Goal: Transaction & Acquisition: Subscribe to service/newsletter

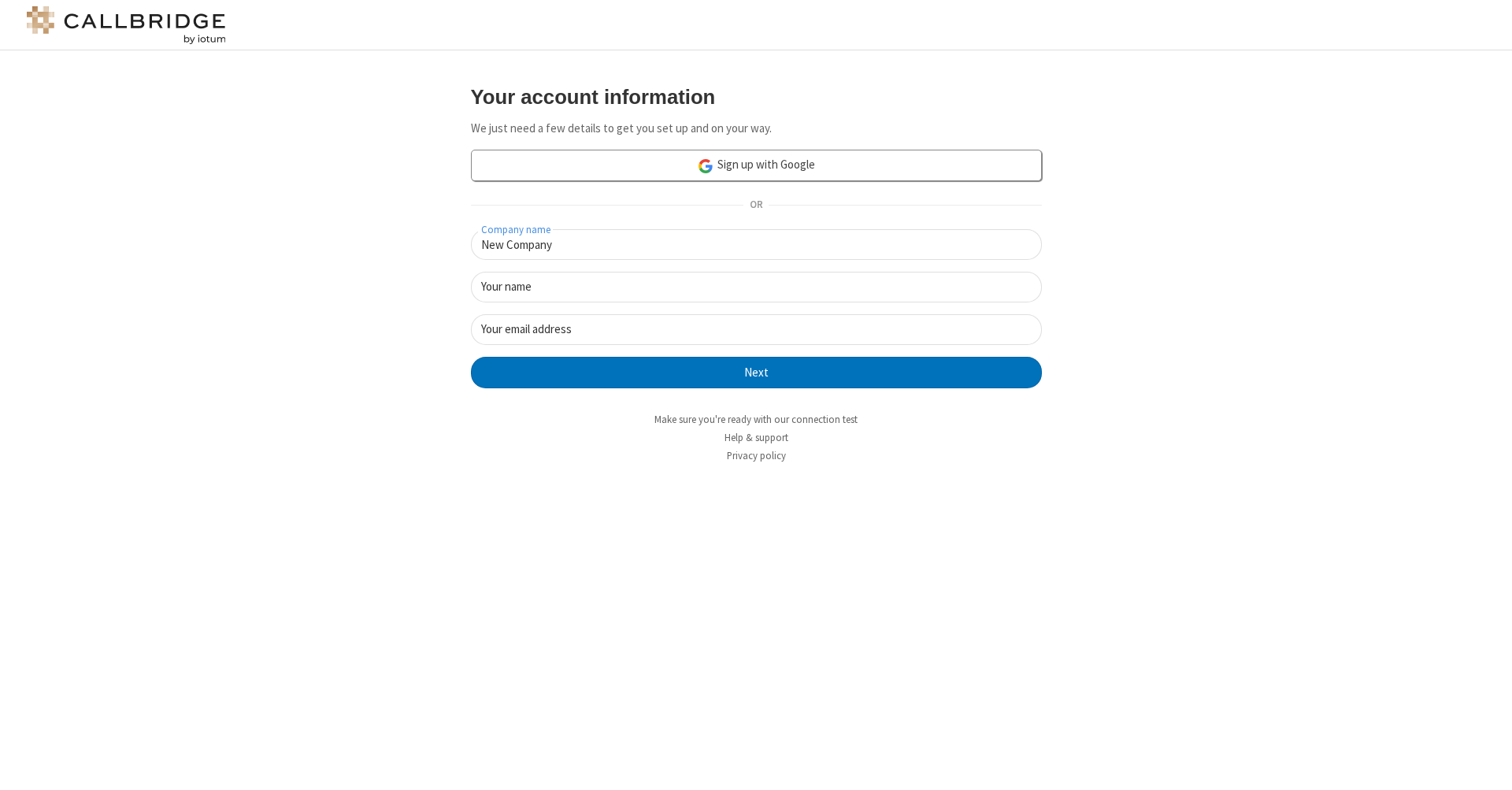
type input "New Company"
type input "New User"
type input "[EMAIL_ADDRESS]."
click at [756, 371] on button "Next" at bounding box center [756, 372] width 571 height 31
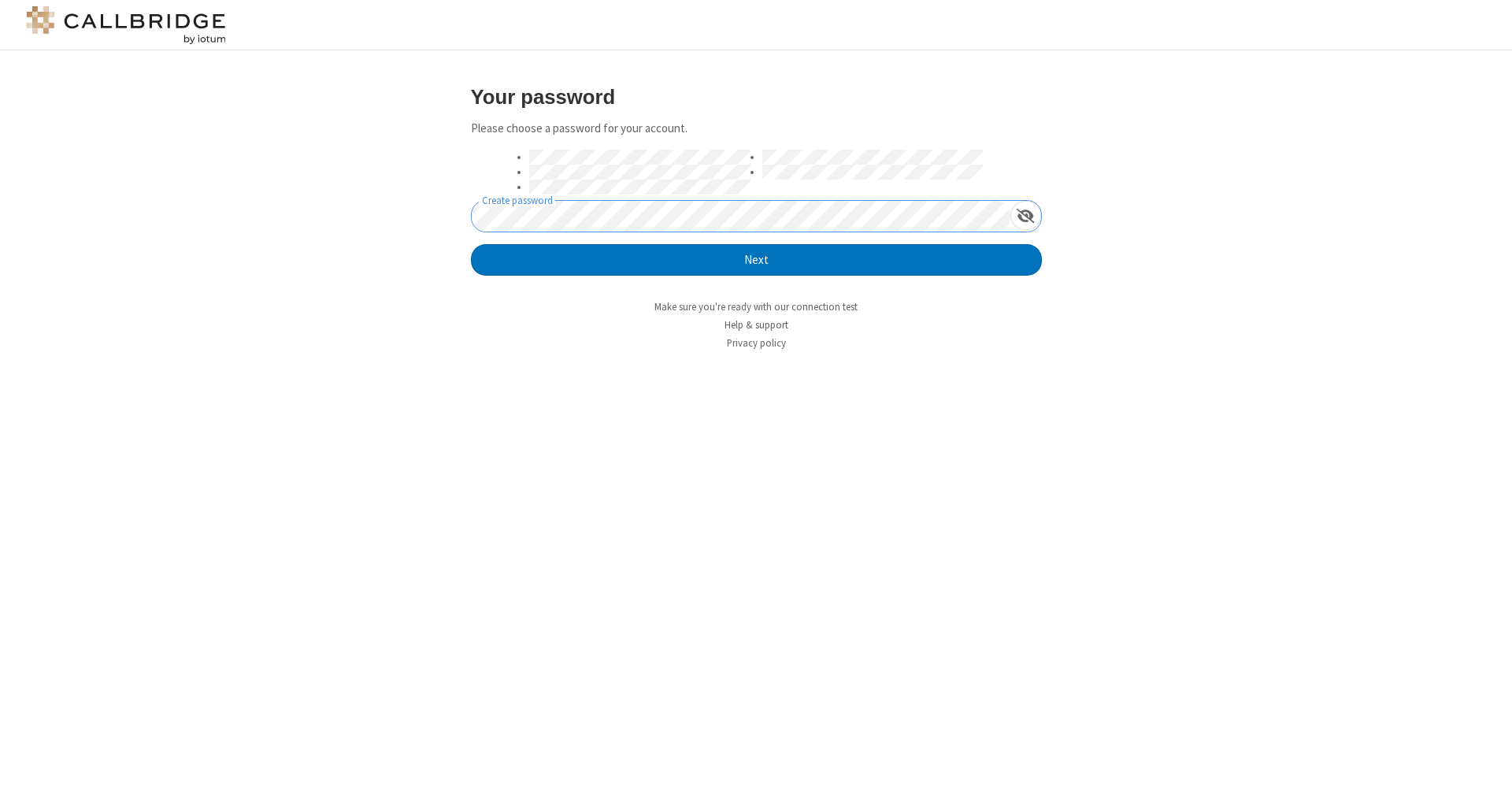
click at [756, 259] on button "Next" at bounding box center [756, 259] width 571 height 31
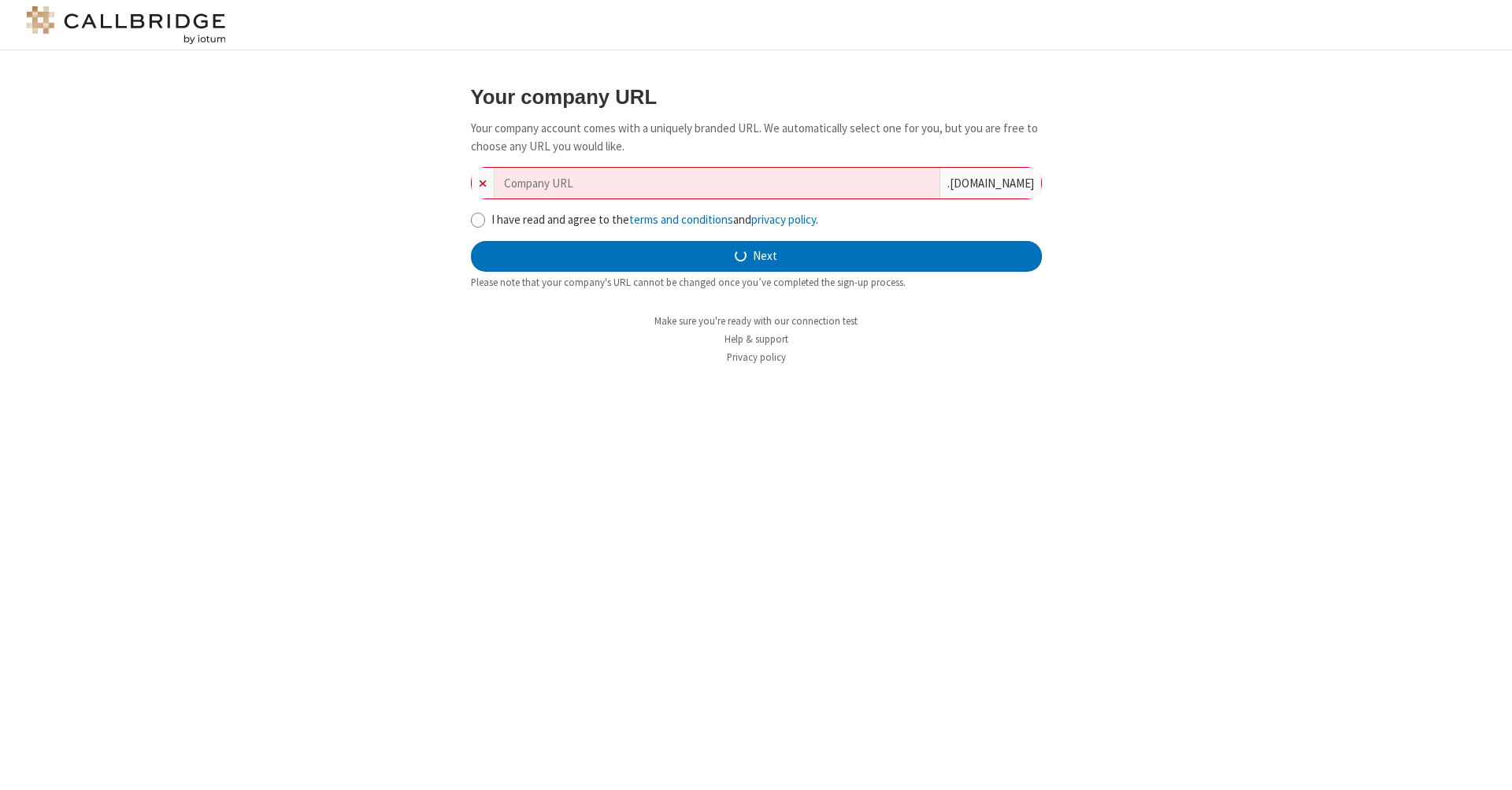
type input "new-company-focused-24302"
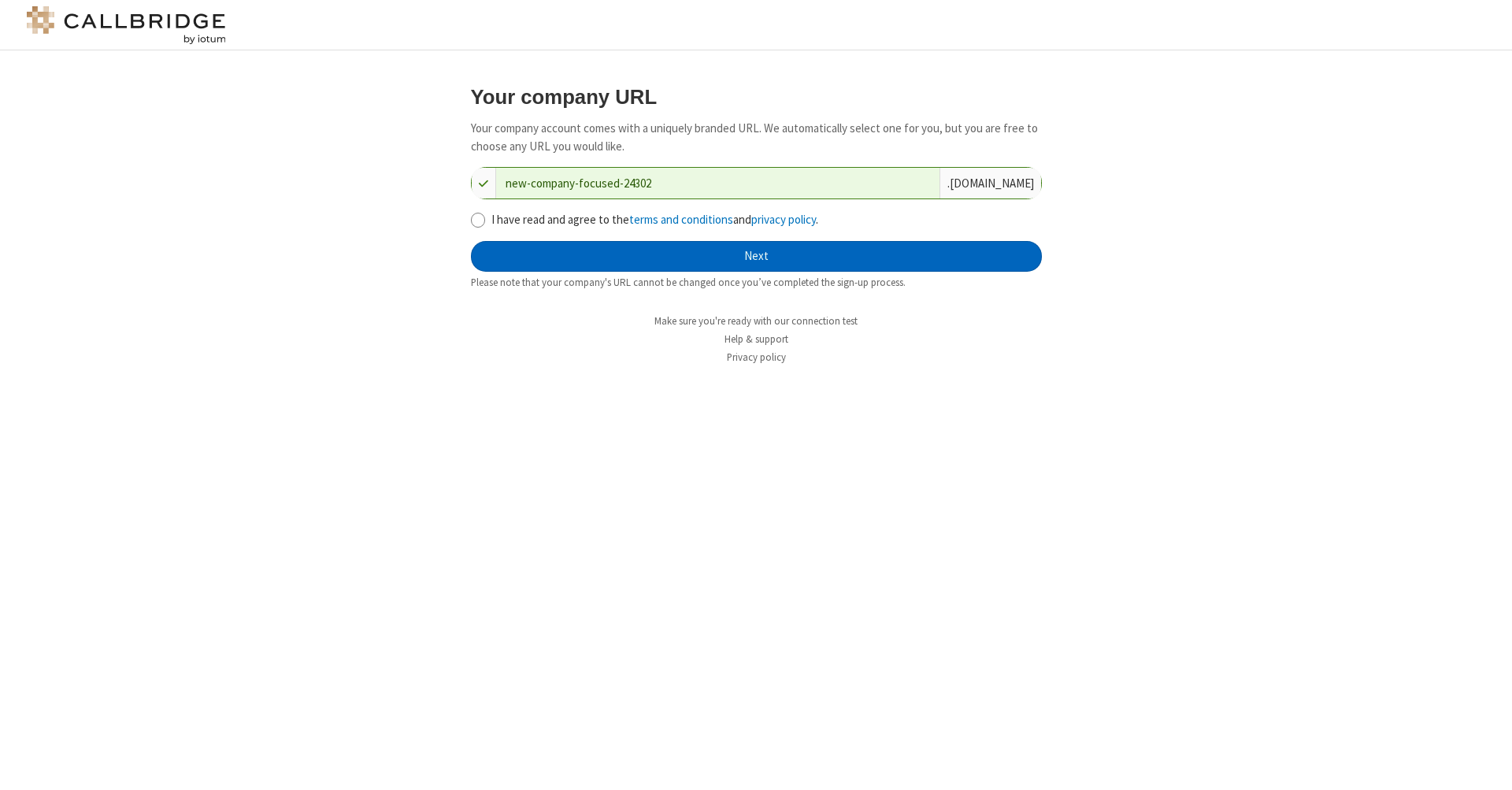
click at [756, 255] on button "Next" at bounding box center [756, 257] width 571 height 31
